Goal: Transaction & Acquisition: Purchase product/service

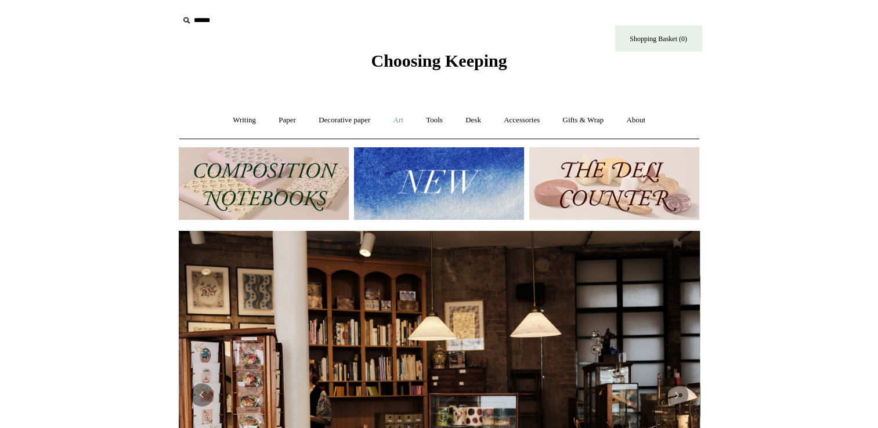
click at [410, 120] on link "Art +" at bounding box center [398, 120] width 31 height 31
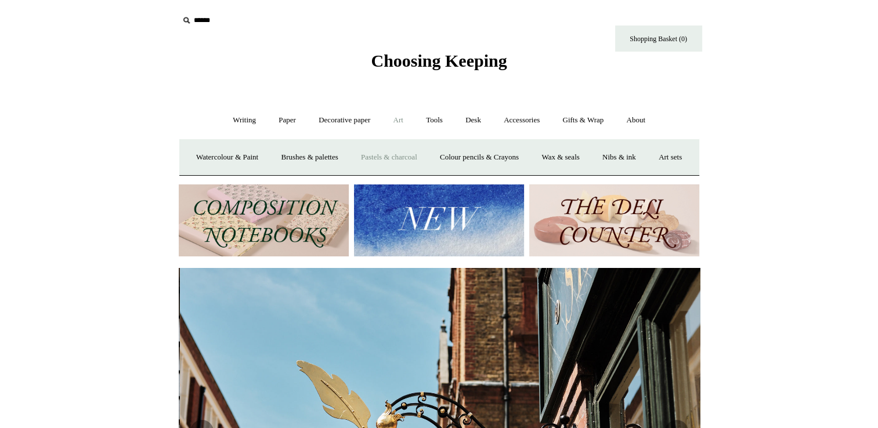
scroll to position [0, 521]
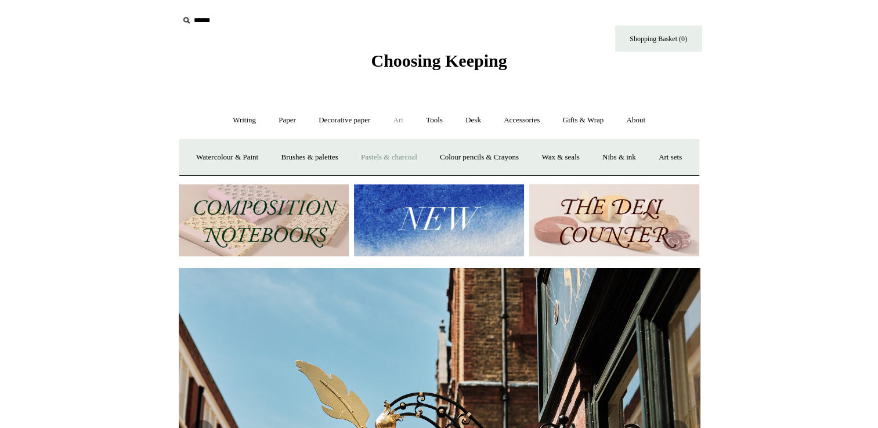
click at [428, 157] on link "Pastels & charcoal" at bounding box center [389, 157] width 77 height 31
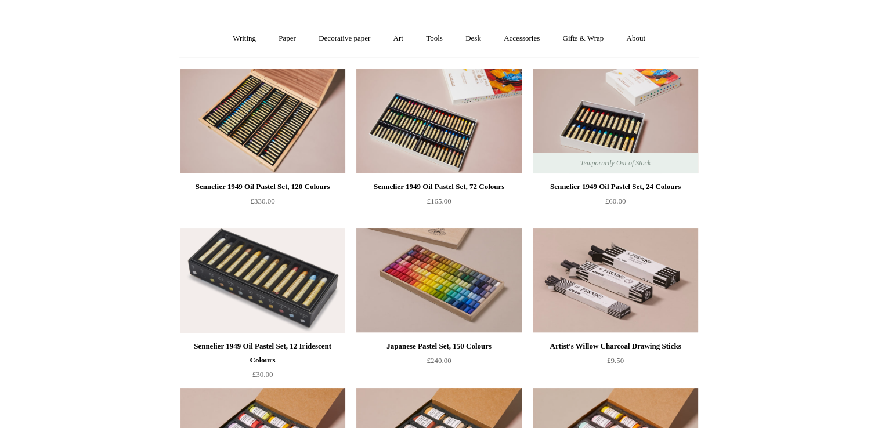
scroll to position [116, 0]
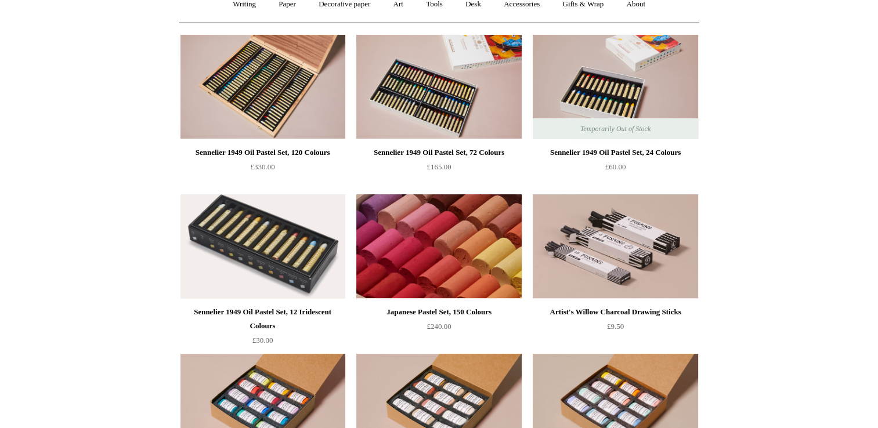
click at [457, 240] on img at bounding box center [438, 246] width 165 height 104
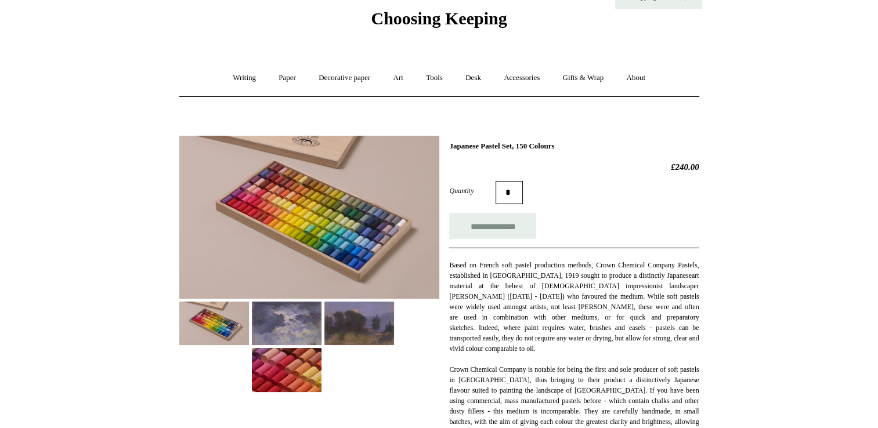
scroll to position [174, 0]
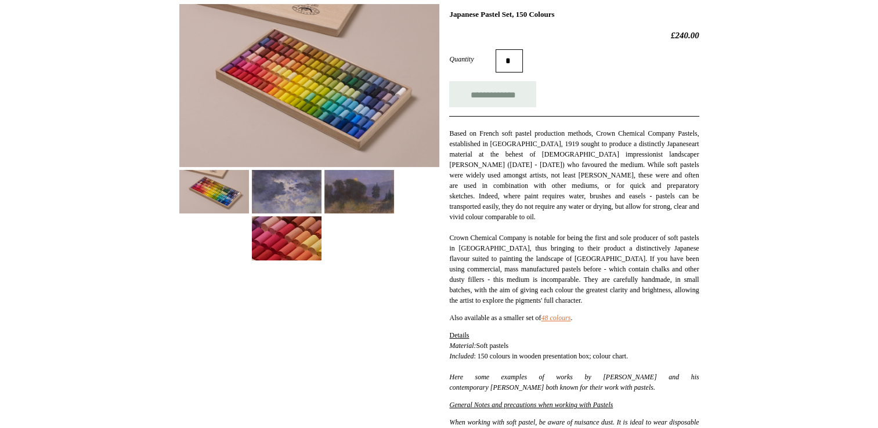
click at [305, 124] on img at bounding box center [309, 85] width 260 height 163
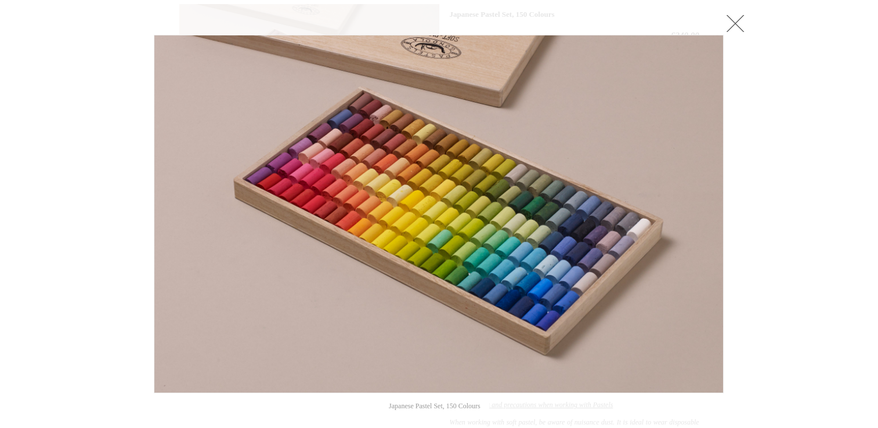
click at [744, 30] on link at bounding box center [735, 23] width 23 height 23
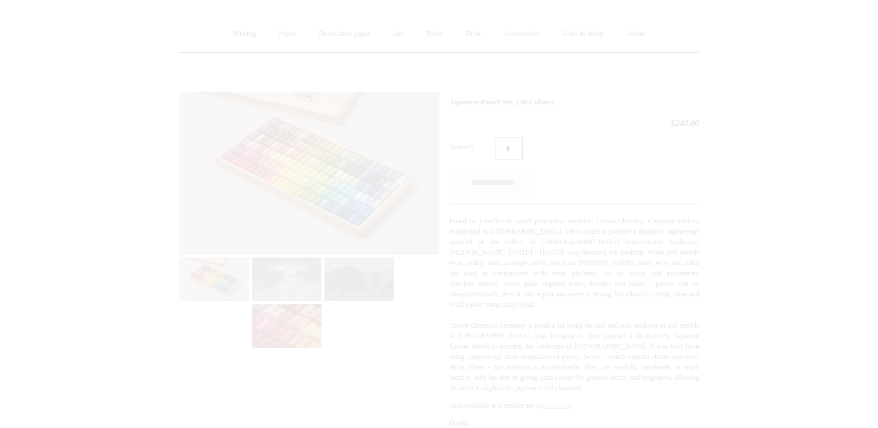
scroll to position [0, 0]
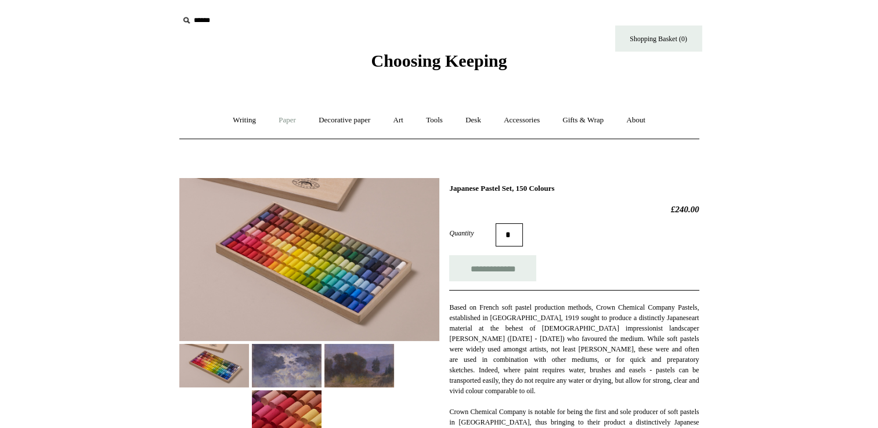
click at [273, 124] on link "Paper +" at bounding box center [287, 120] width 38 height 31
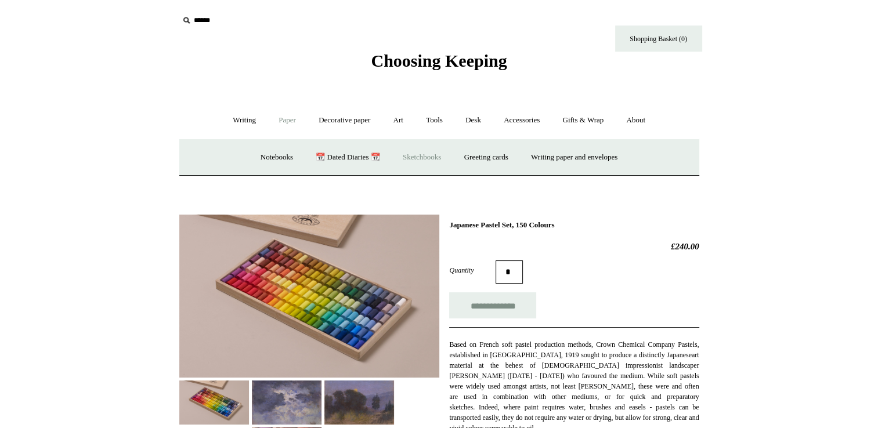
click at [403, 157] on link "Sketchbooks +" at bounding box center [421, 157] width 59 height 31
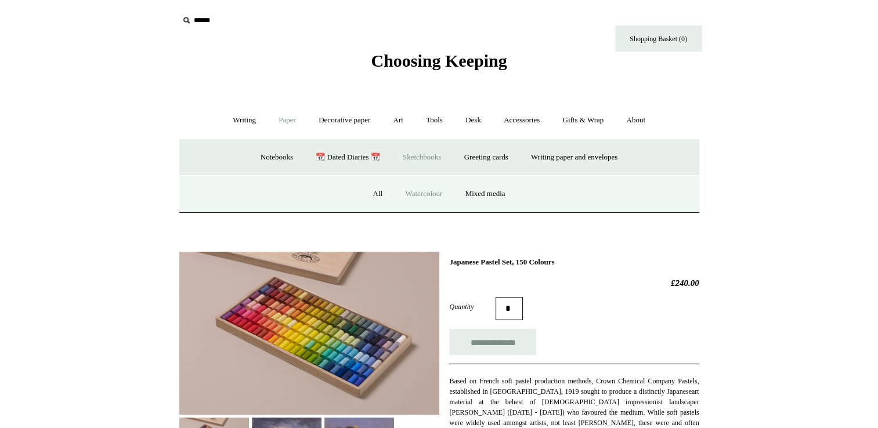
click at [410, 194] on link "Watercolour" at bounding box center [424, 194] width 58 height 31
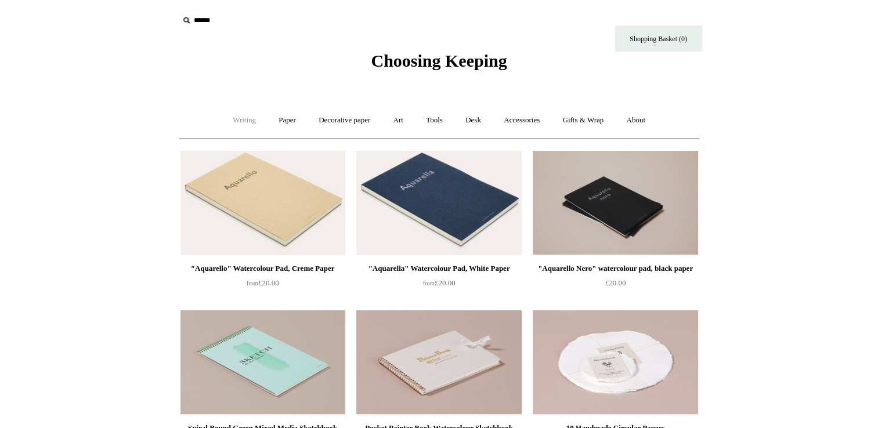
click at [238, 118] on link "Writing +" at bounding box center [244, 120] width 44 height 31
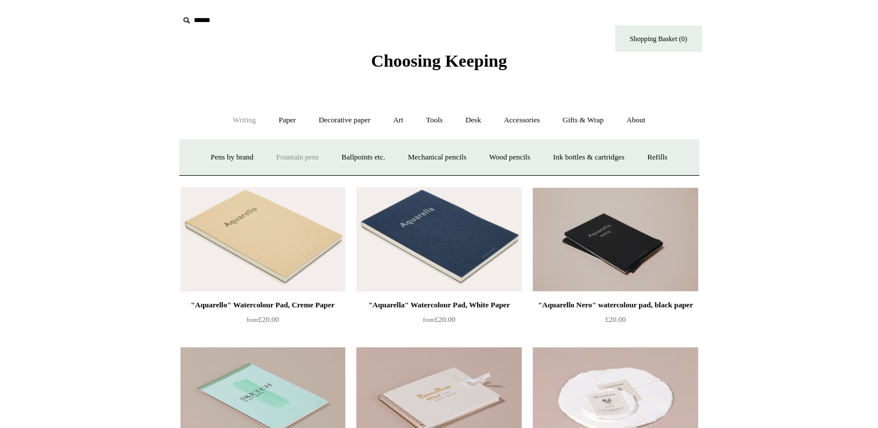
click at [270, 149] on link "Fountain pens +" at bounding box center [297, 157] width 63 height 31
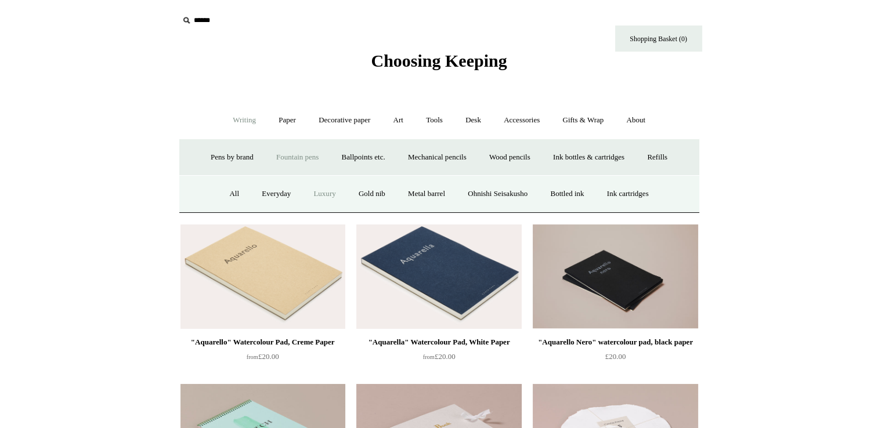
click at [324, 198] on link "Luxury" at bounding box center [324, 194] width 43 height 31
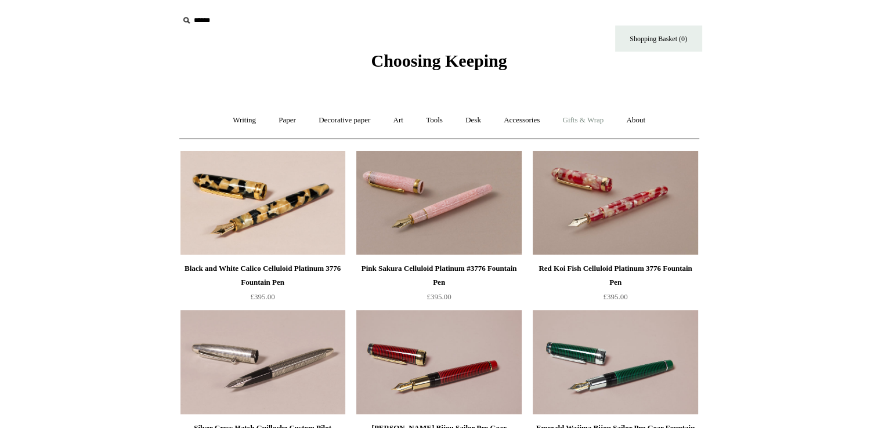
click at [584, 120] on link "Gifts & Wrap +" at bounding box center [583, 120] width 62 height 31
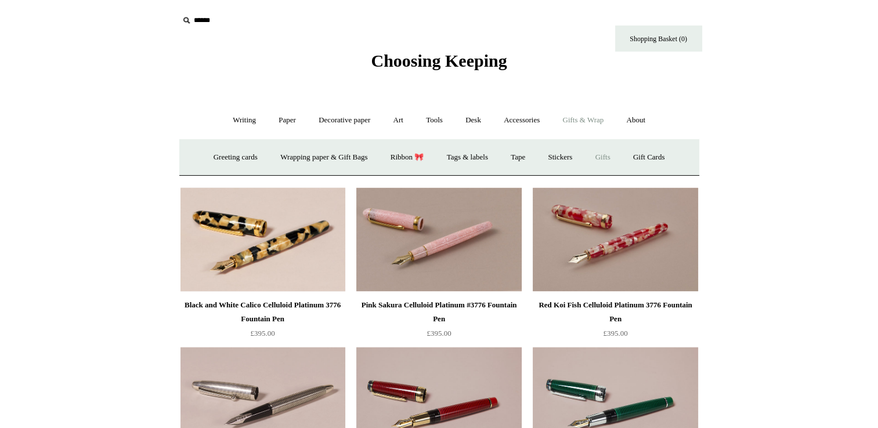
click at [612, 156] on link "Gifts +" at bounding box center [603, 157] width 36 height 31
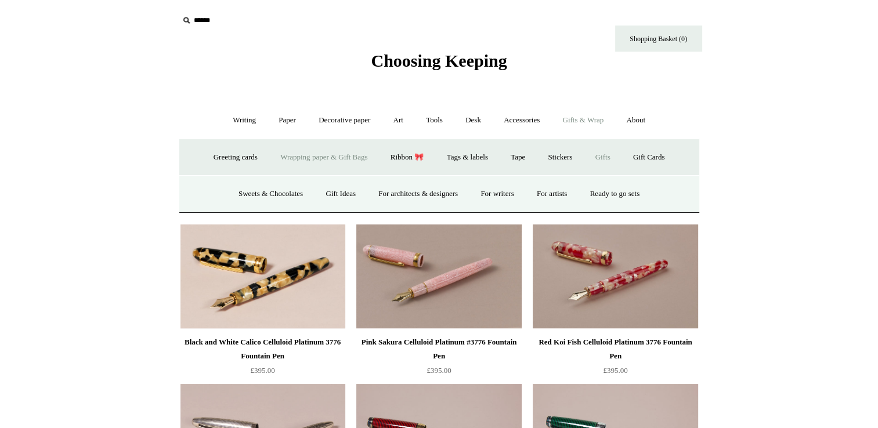
click at [323, 157] on link "Wrapping paper & Gift Bags" at bounding box center [324, 157] width 108 height 31
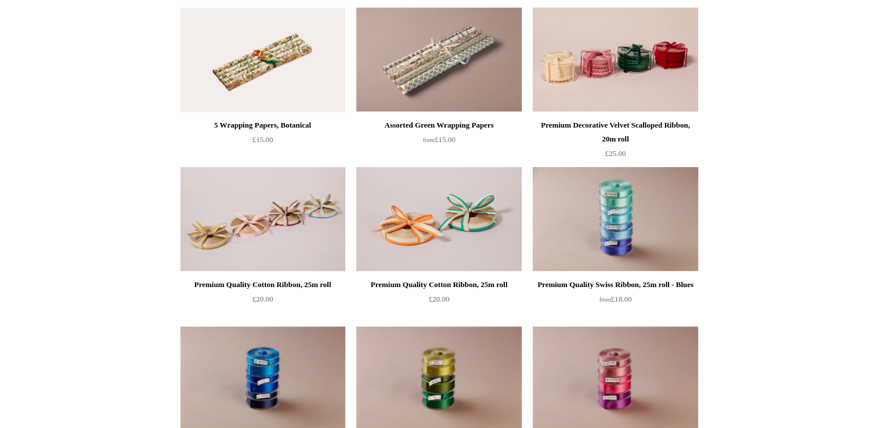
scroll to position [812, 0]
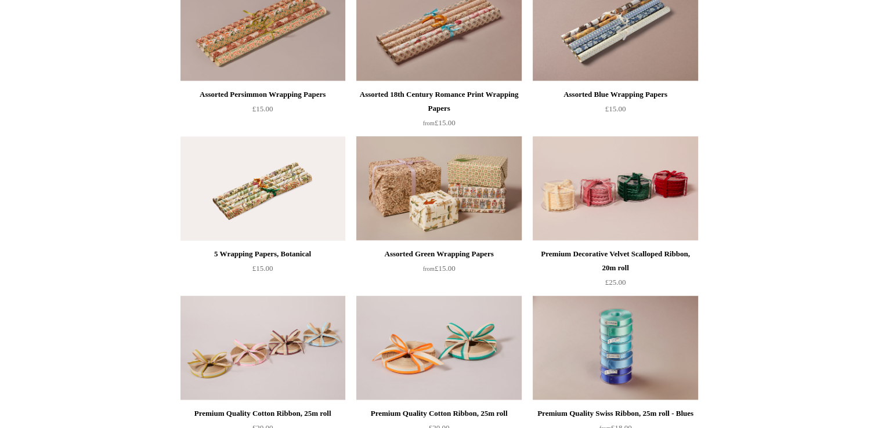
click at [415, 190] on img at bounding box center [438, 188] width 165 height 104
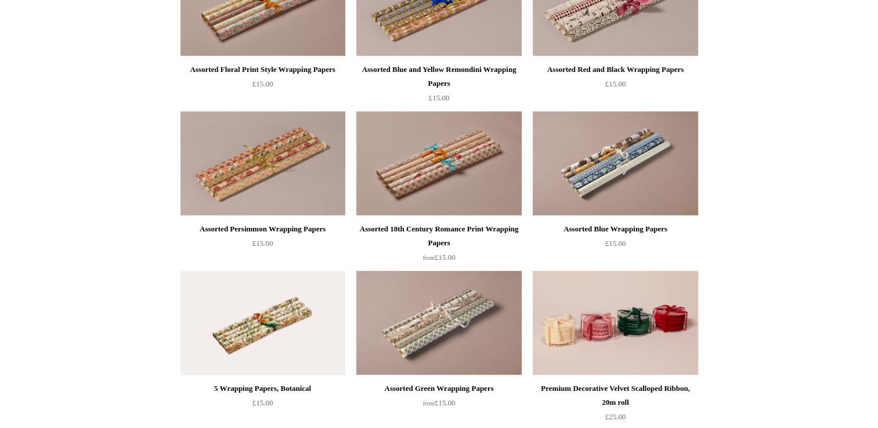
scroll to position [580, 0]
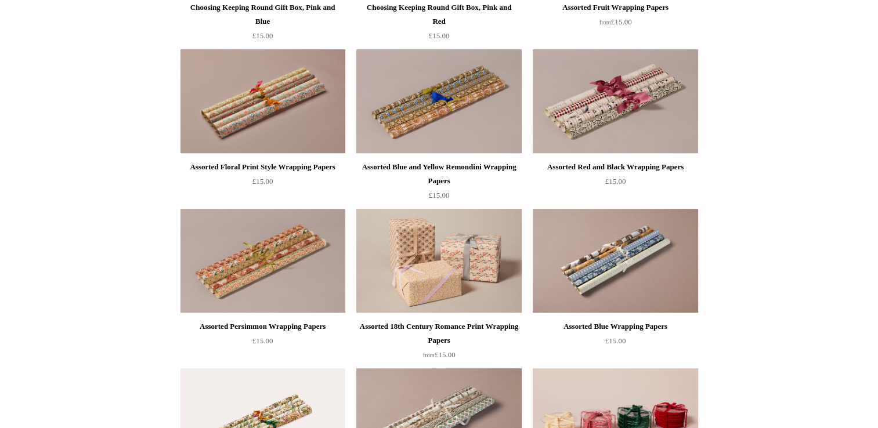
click at [480, 269] on img at bounding box center [438, 261] width 165 height 104
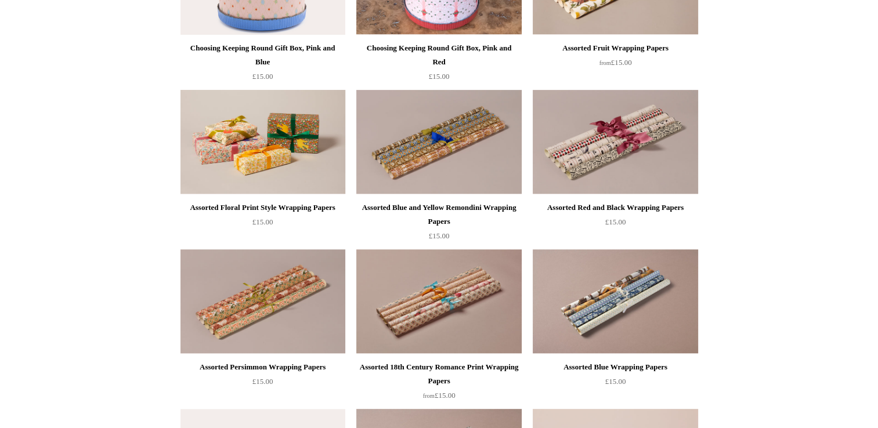
scroll to position [464, 0]
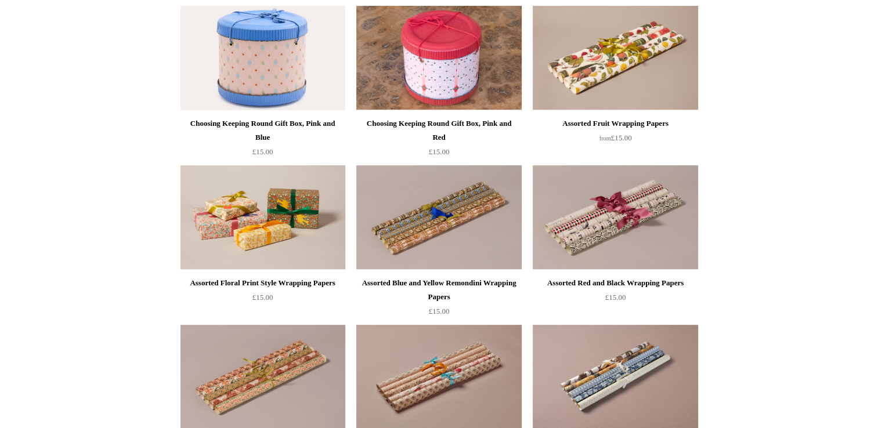
click at [249, 216] on img at bounding box center [262, 217] width 165 height 104
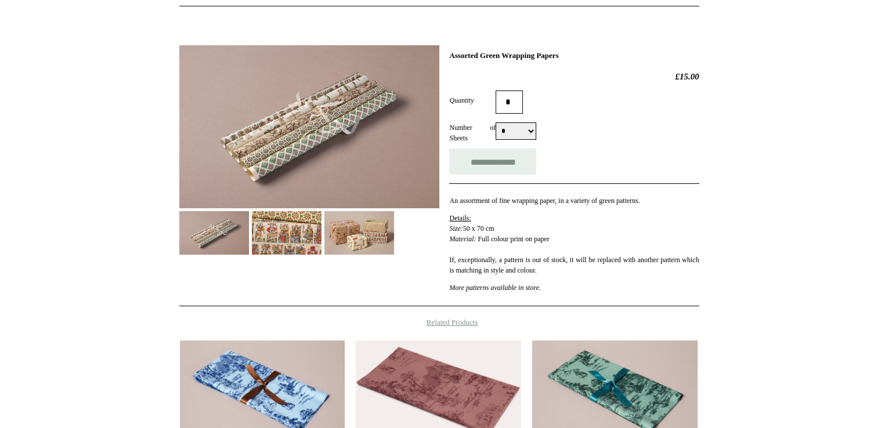
scroll to position [174, 0]
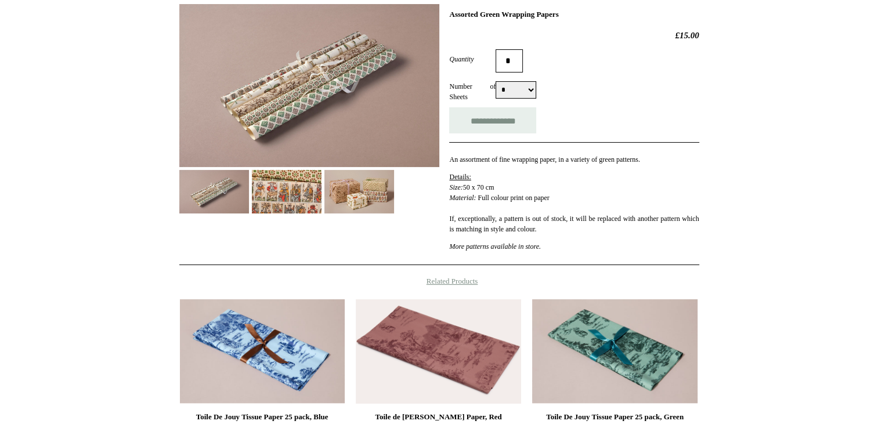
click at [323, 193] on div at bounding box center [309, 104] width 260 height 219
click at [355, 189] on img at bounding box center [359, 192] width 70 height 44
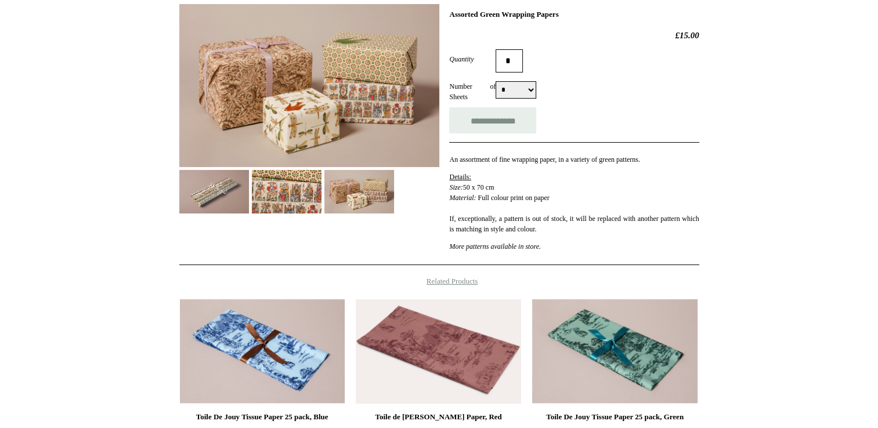
click at [325, 68] on img at bounding box center [309, 85] width 260 height 163
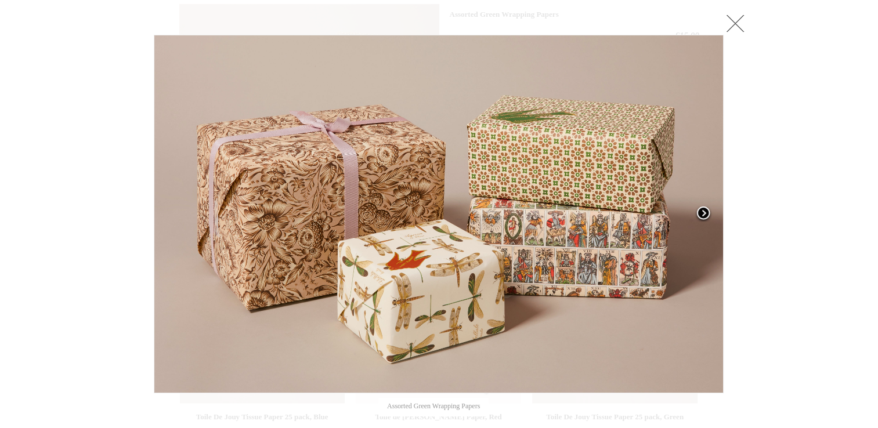
click at [600, 203] on link at bounding box center [624, 214] width 200 height 359
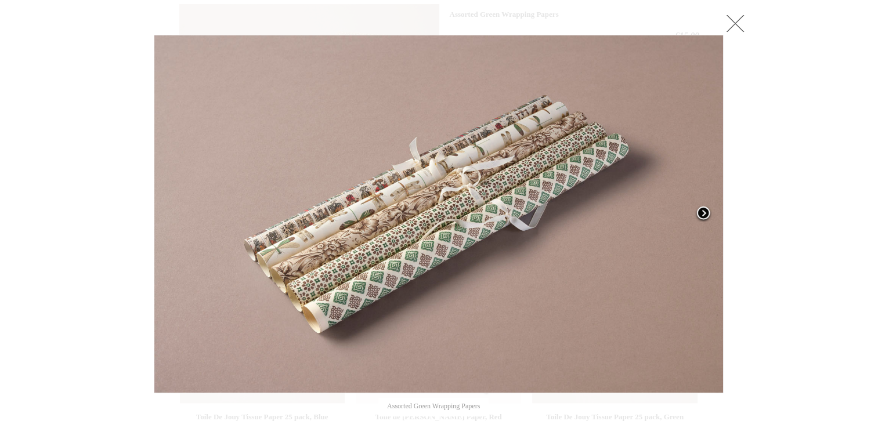
click at [565, 187] on link at bounding box center [624, 214] width 200 height 359
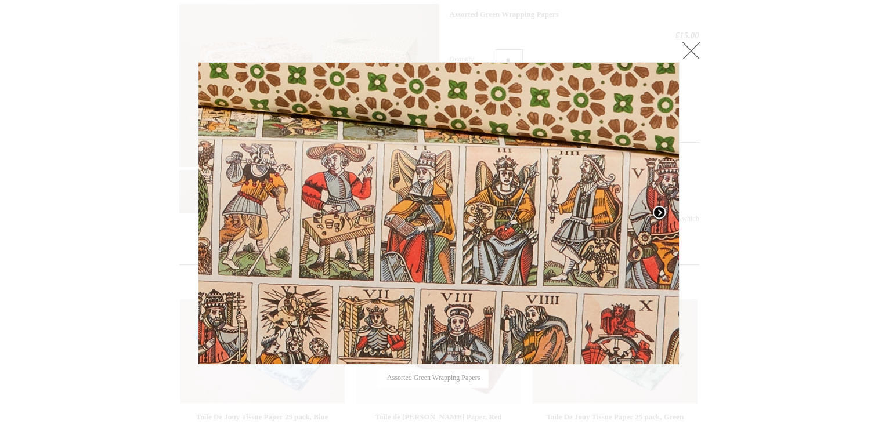
click at [546, 187] on link at bounding box center [595, 213] width 169 height 303
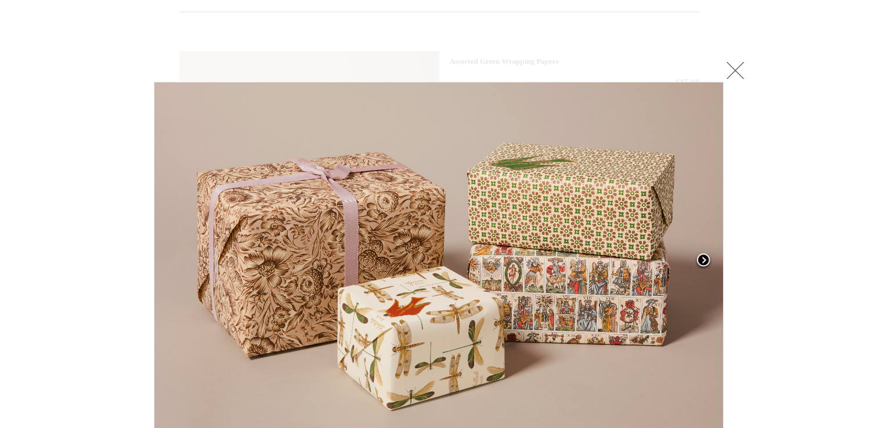
scroll to position [116, 0]
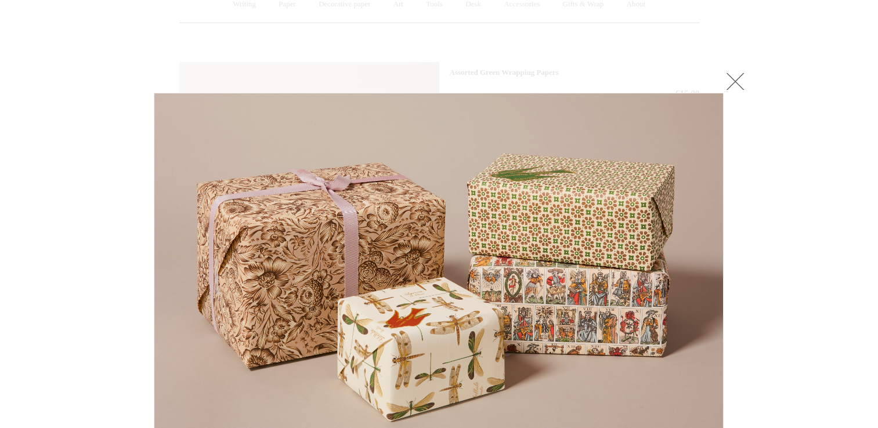
click at [738, 83] on link at bounding box center [735, 81] width 23 height 23
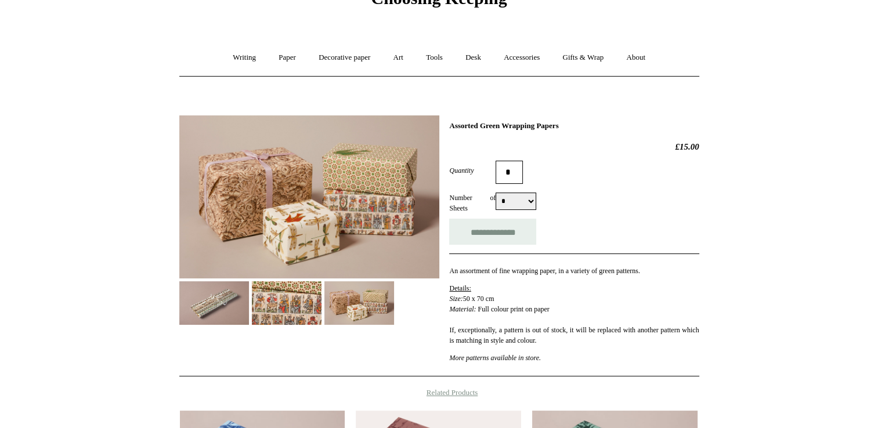
scroll to position [58, 0]
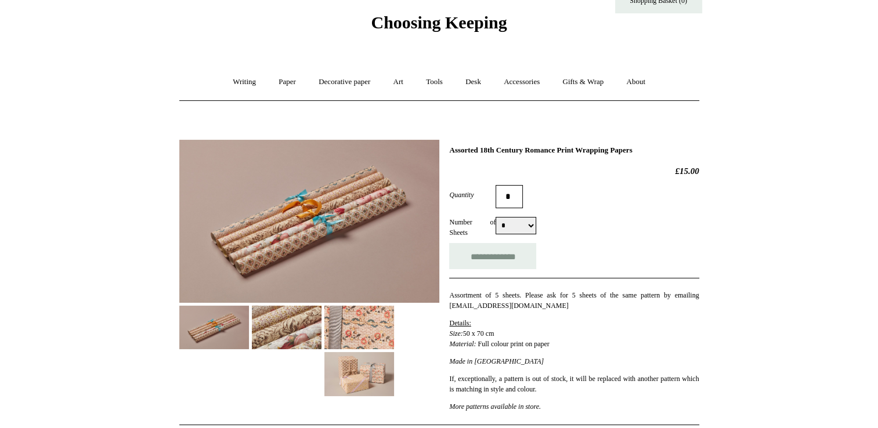
scroll to position [58, 0]
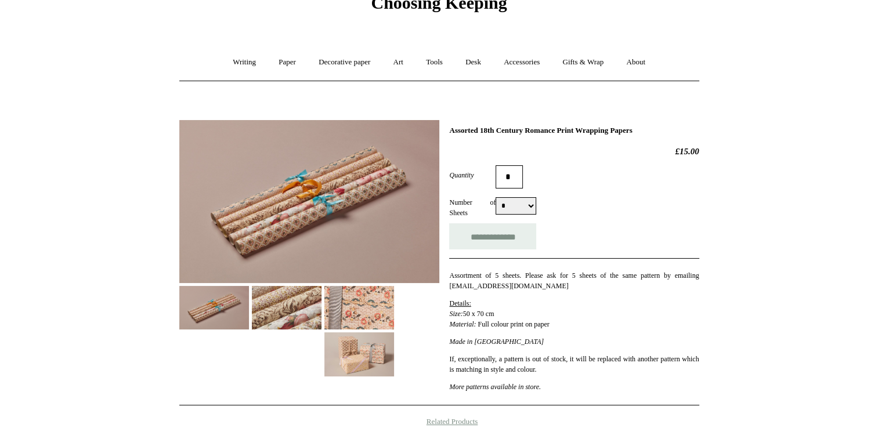
click at [355, 301] on img at bounding box center [359, 308] width 70 height 44
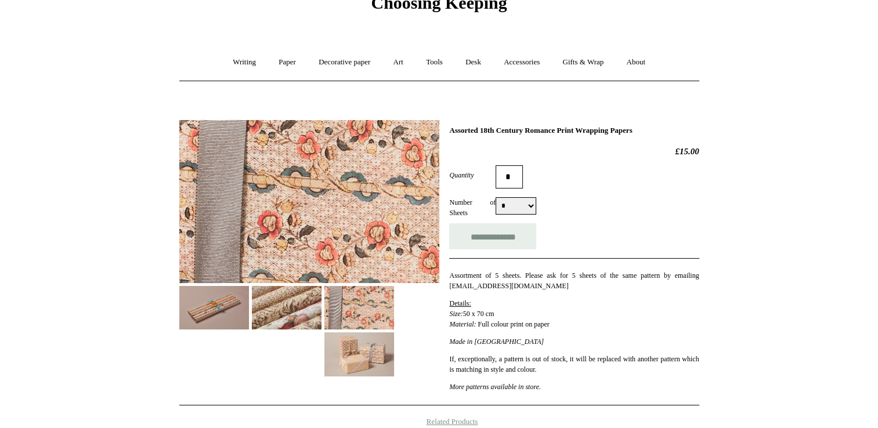
drag, startPoint x: 378, startPoint y: 353, endPoint x: 360, endPoint y: 352, distance: 18.6
click at [378, 353] on img at bounding box center [359, 355] width 70 height 44
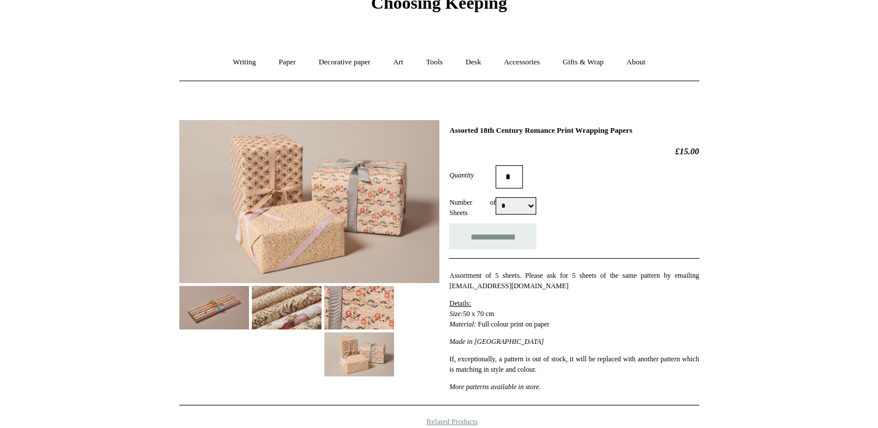
click at [302, 322] on img at bounding box center [287, 308] width 70 height 44
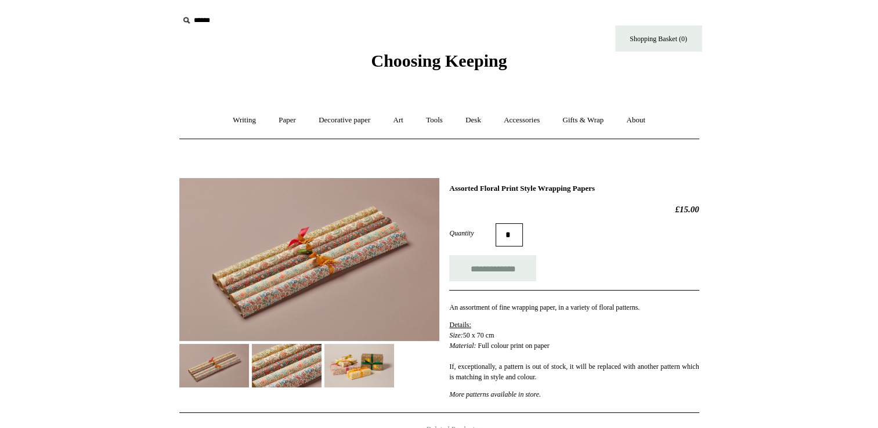
click at [296, 210] on img at bounding box center [309, 259] width 260 height 163
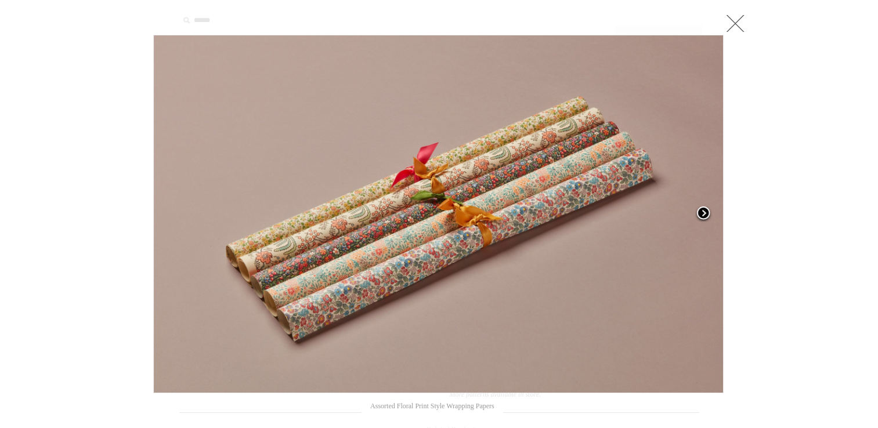
click at [706, 210] on span at bounding box center [703, 213] width 17 height 17
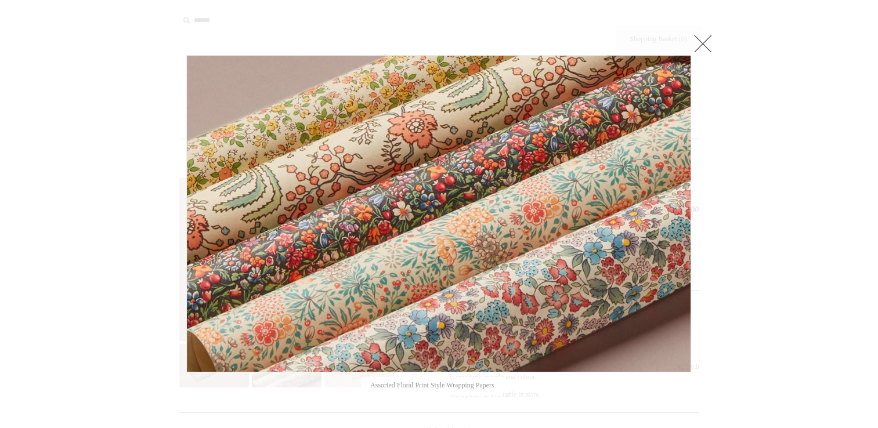
click at [703, 211] on div at bounding box center [439, 391] width 878 height 782
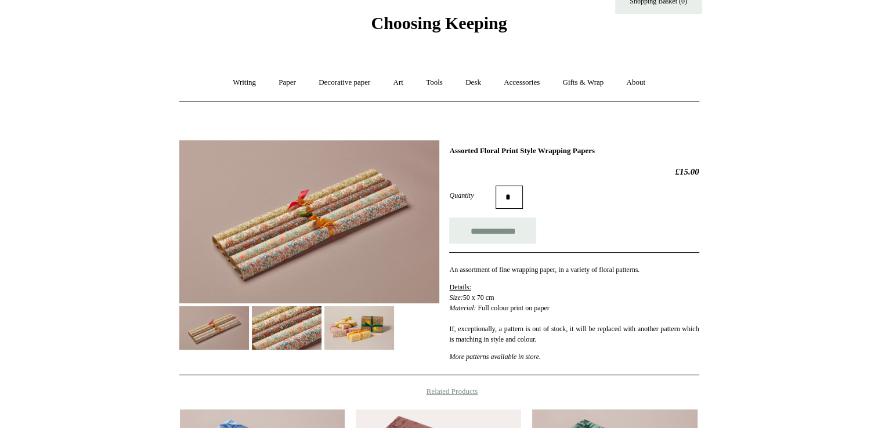
scroll to position [58, 0]
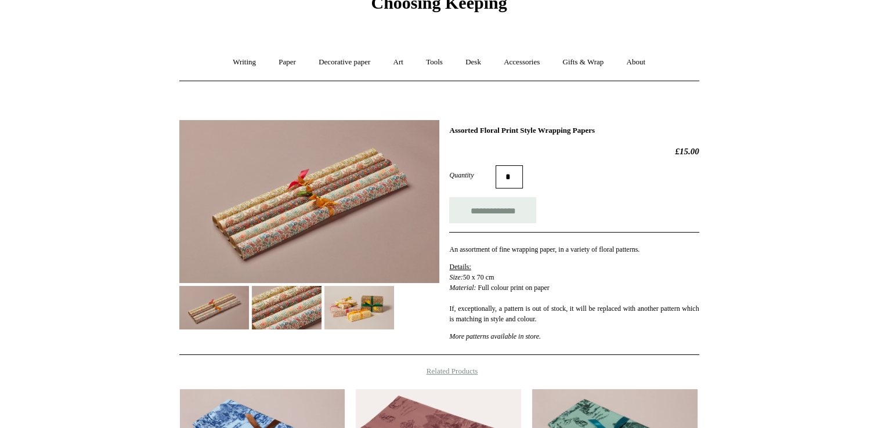
click at [355, 308] on img at bounding box center [359, 308] width 70 height 44
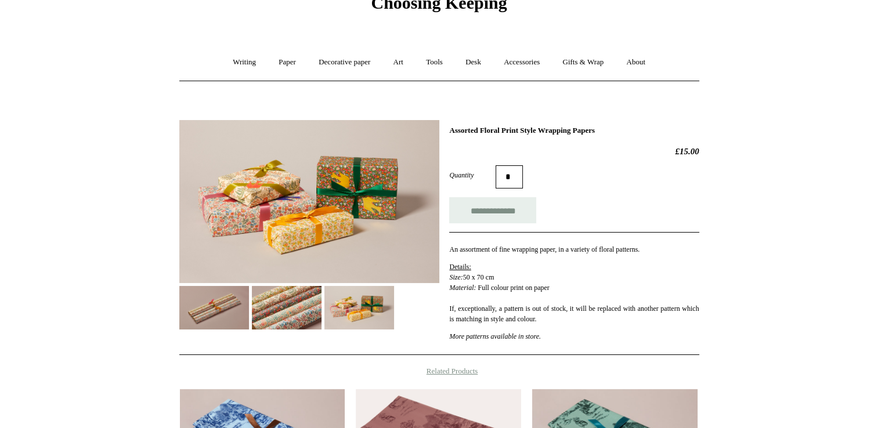
click at [369, 221] on img at bounding box center [309, 201] width 260 height 163
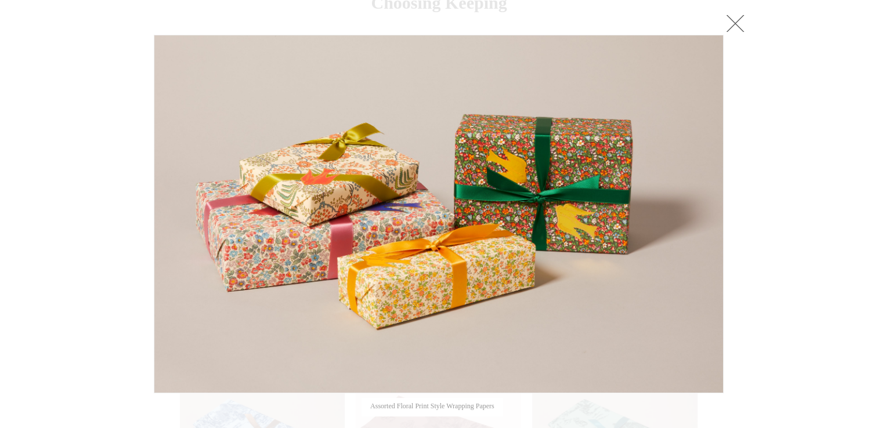
click at [736, 26] on link at bounding box center [735, 23] width 23 height 23
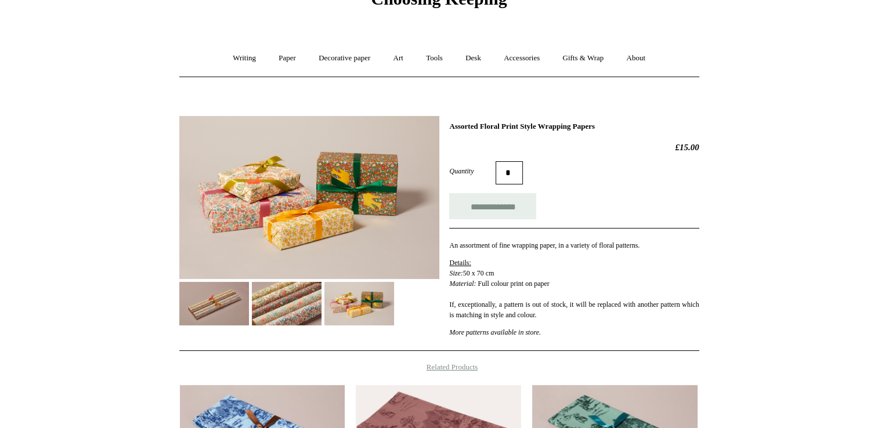
scroll to position [0, 0]
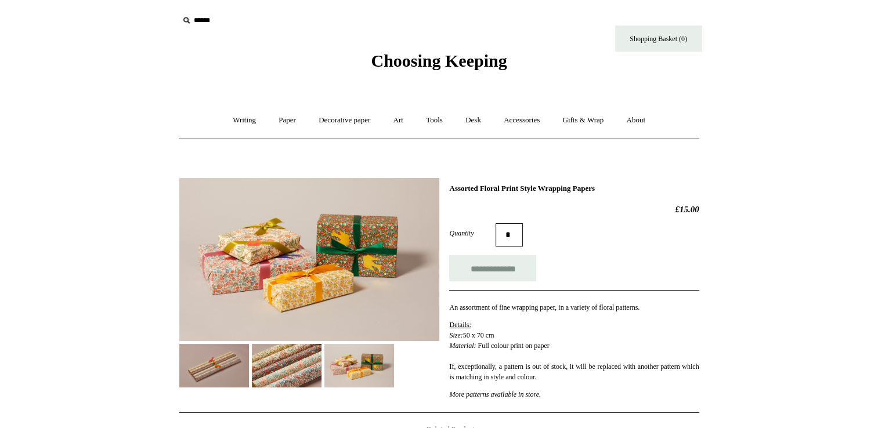
click at [201, 22] on input "text" at bounding box center [250, 20] width 143 height 21
type input "********"
click at [305, 10] on input "*" at bounding box center [311, 20] width 12 height 20
click at [376, 306] on img at bounding box center [309, 259] width 260 height 163
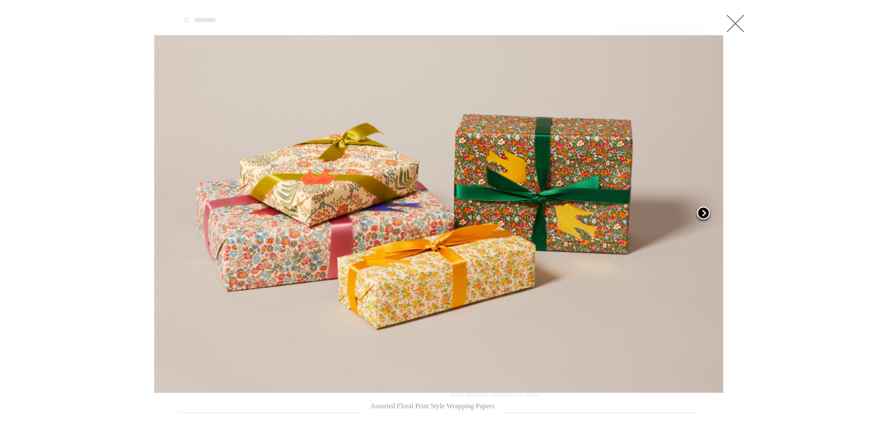
click at [539, 203] on link at bounding box center [624, 214] width 200 height 359
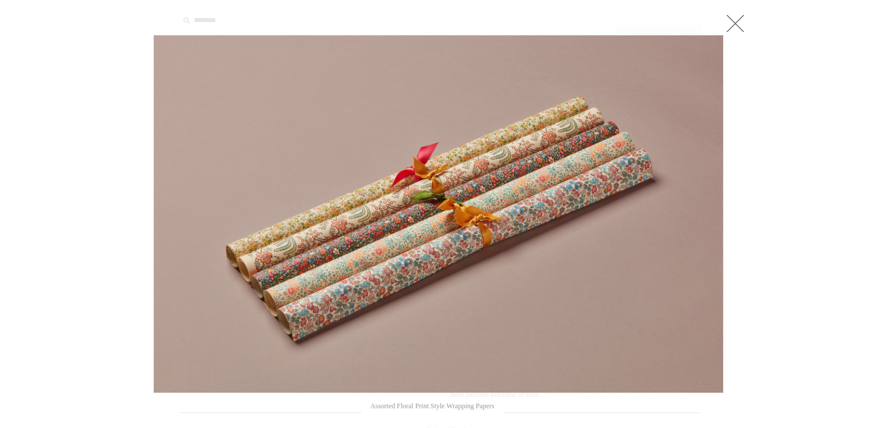
click at [754, 215] on div at bounding box center [439, 391] width 878 height 782
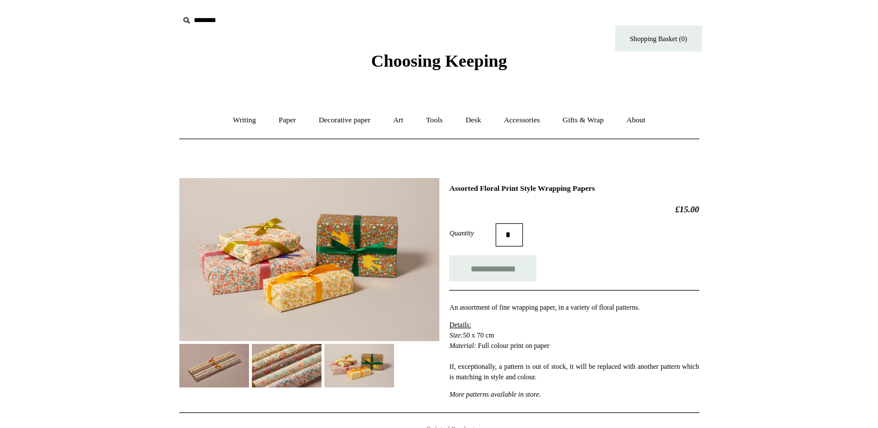
click at [364, 309] on img at bounding box center [309, 259] width 260 height 163
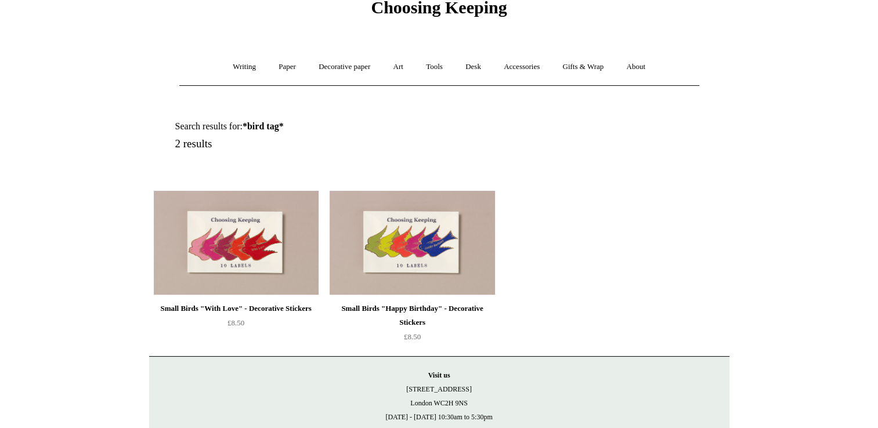
scroll to position [116, 0]
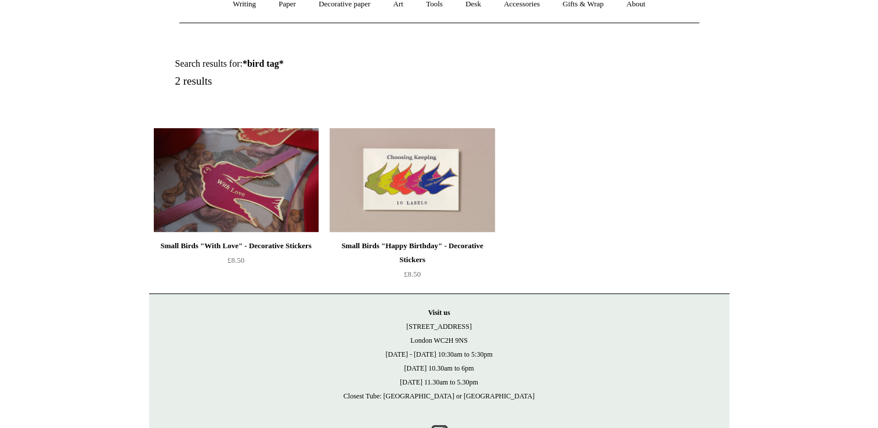
click at [245, 190] on img at bounding box center [236, 180] width 165 height 104
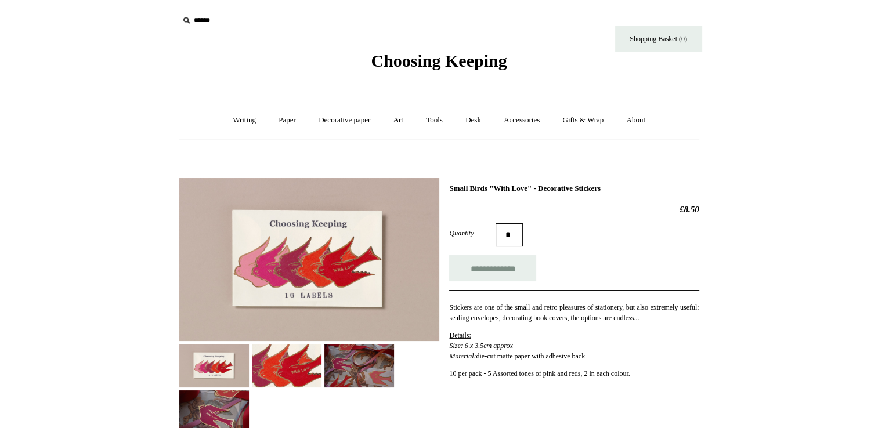
click at [303, 353] on img at bounding box center [287, 366] width 70 height 44
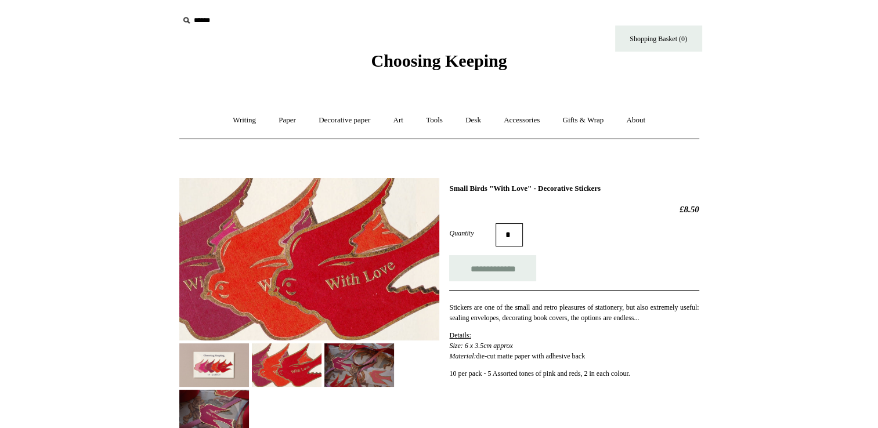
click at [359, 376] on img at bounding box center [359, 366] width 70 height 44
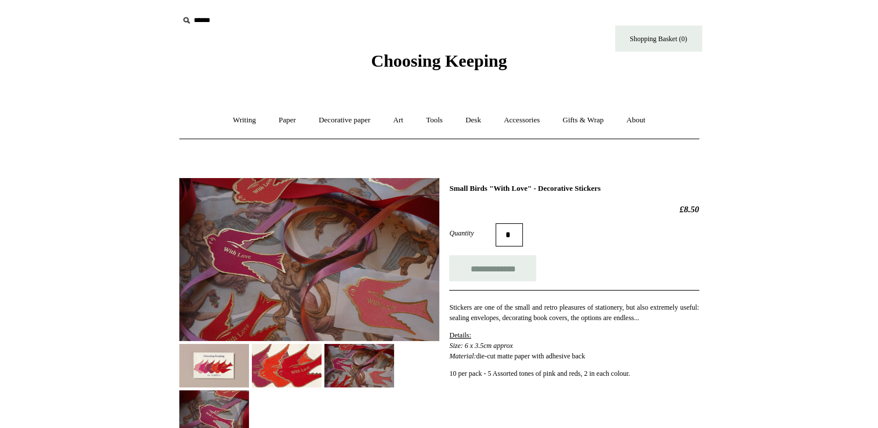
click at [307, 379] on img at bounding box center [287, 366] width 70 height 44
